Goal: Information Seeking & Learning: Learn about a topic

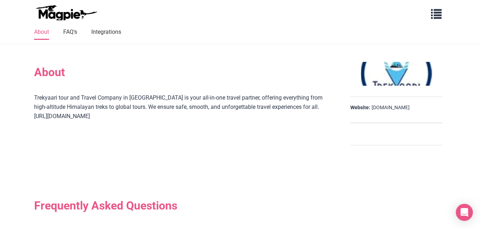
scroll to position [75, 0]
drag, startPoint x: 107, startPoint y: 116, endPoint x: 32, endPoint y: 112, distance: 74.8
click at [32, 112] on div "About Trekyaari tour and Travel Company in india is your all-in-one travel part…" at bounding box center [240, 158] width 427 height 199
click at [138, 132] on div "Trekyaari tour and Travel Company in [GEOGRAPHIC_DATA] is your all-in-one trave…" at bounding box center [183, 107] width 299 height 56
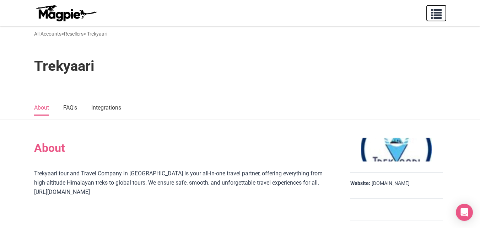
click at [436, 14] on span "button" at bounding box center [436, 12] width 11 height 11
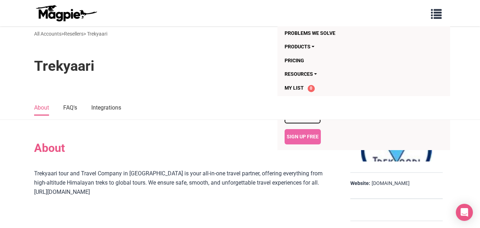
click at [258, 107] on ul "About FAQ's Integrations" at bounding box center [240, 107] width 412 height 9
